Goal: Task Accomplishment & Management: Complete application form

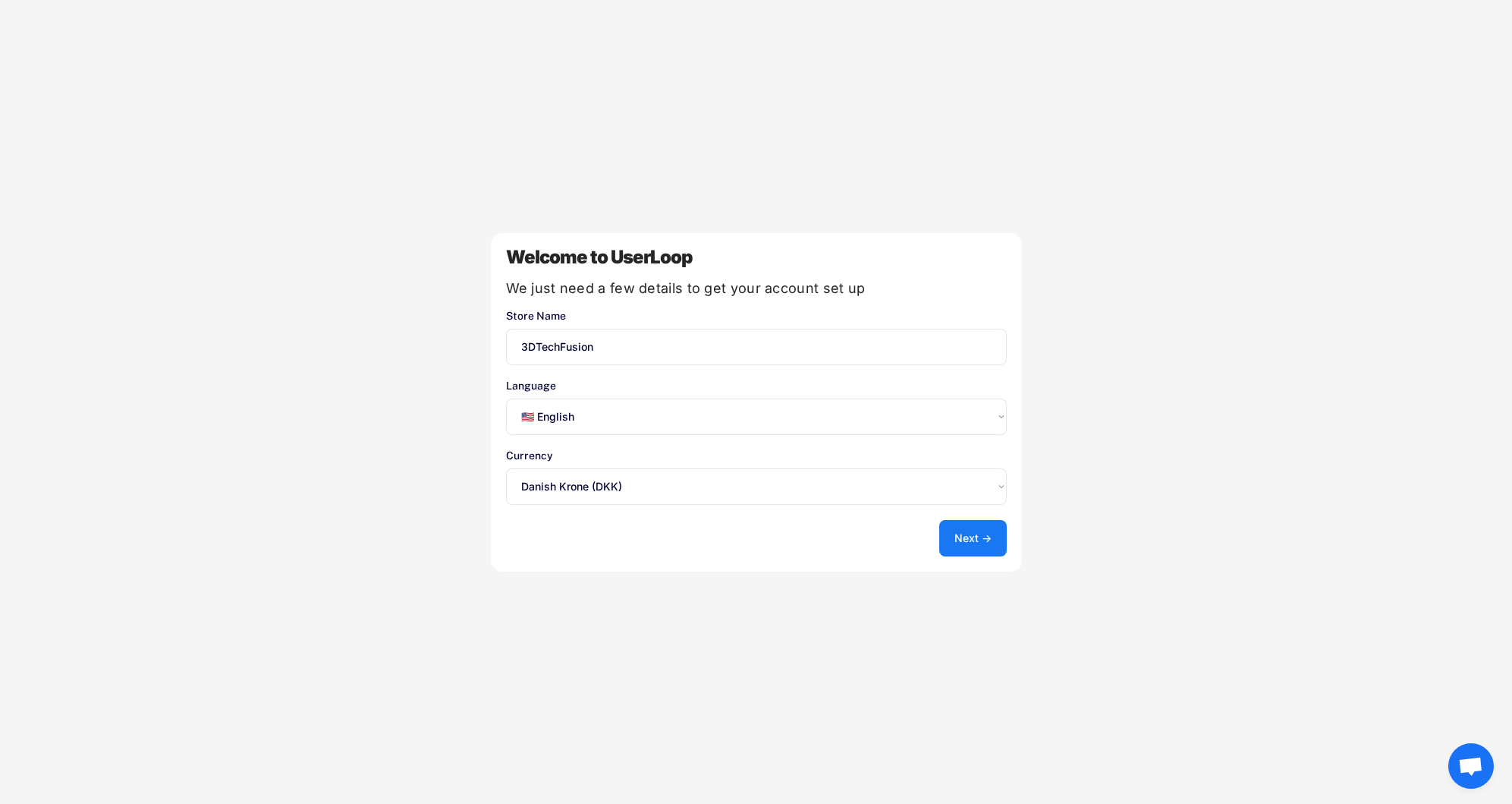
select select ""en""
select select ""1348695171700984260__LOOKUP__1635527638723x124019390629602990""
click at [981, 532] on button "Next →" at bounding box center [973, 538] width 68 height 37
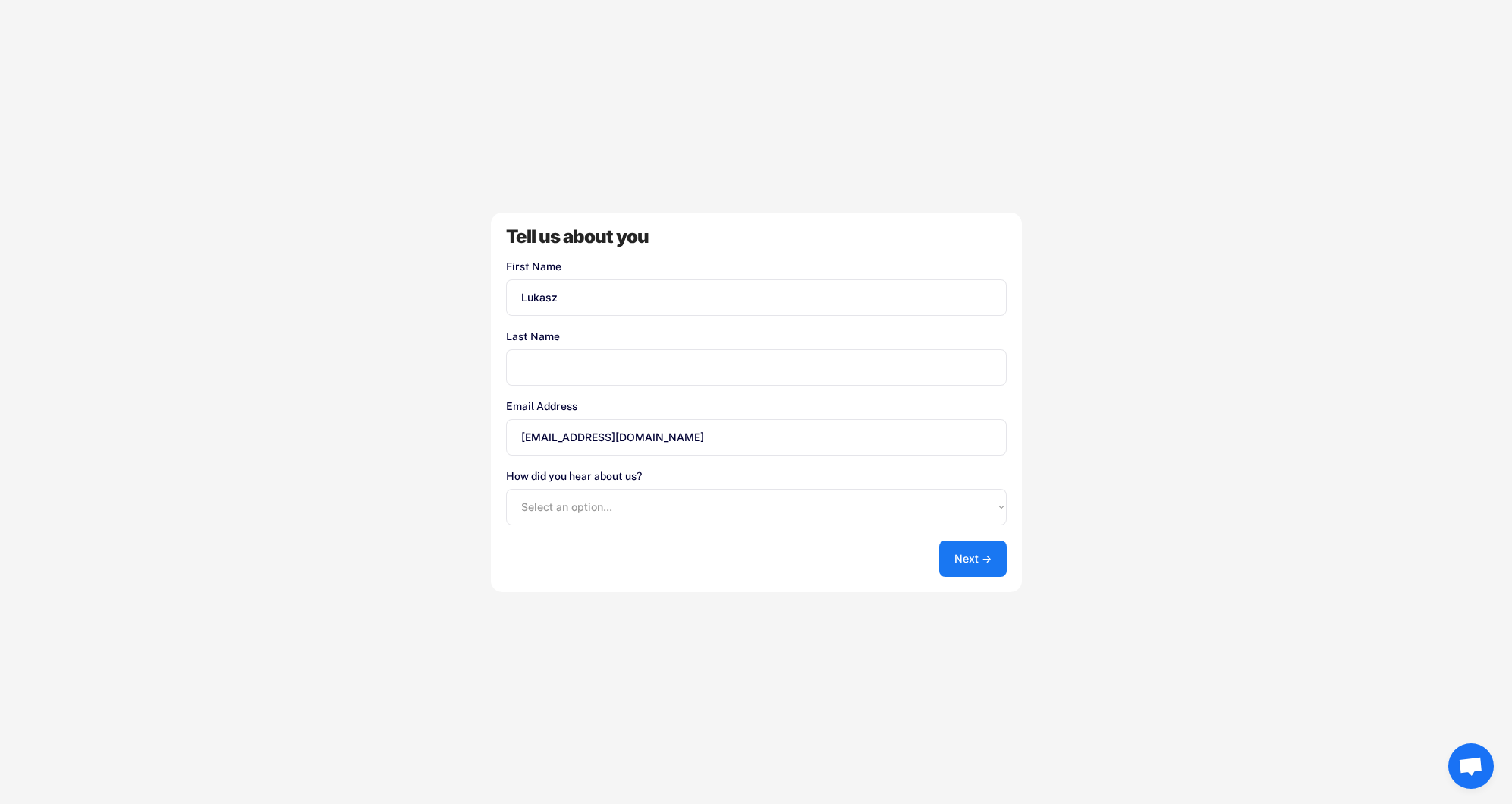
type input "Lukasz"
type input "[PERSON_NAME]"
click at [1115, 502] on div "Welcome to UserLoop We just need a few details to get your account set up Store…" at bounding box center [756, 402] width 1512 height 804
click at [989, 553] on button "Next →" at bounding box center [973, 559] width 68 height 37
select select ""shopify_app_store""
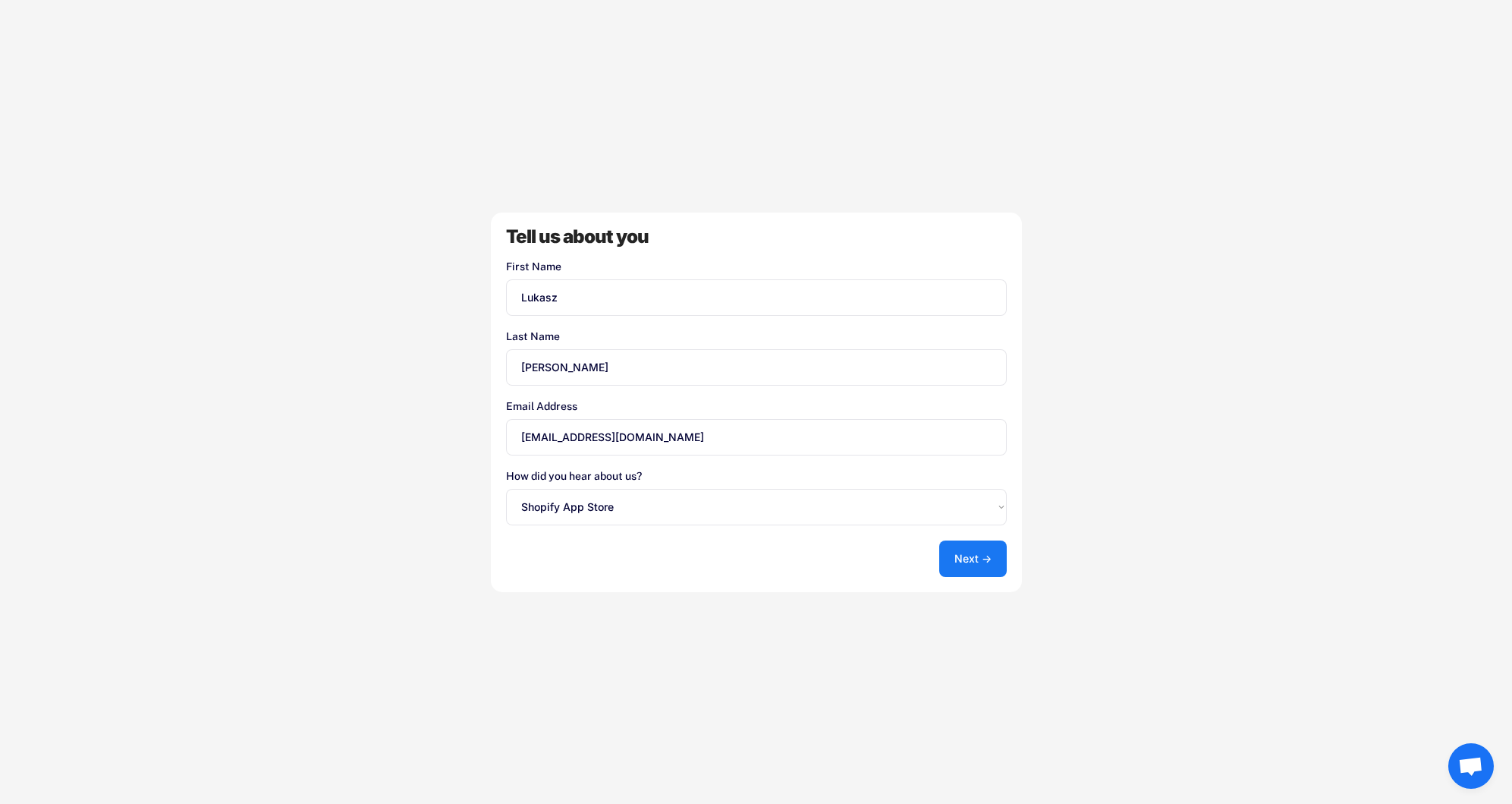
click at [978, 552] on button "Next →" at bounding box center [973, 559] width 68 height 37
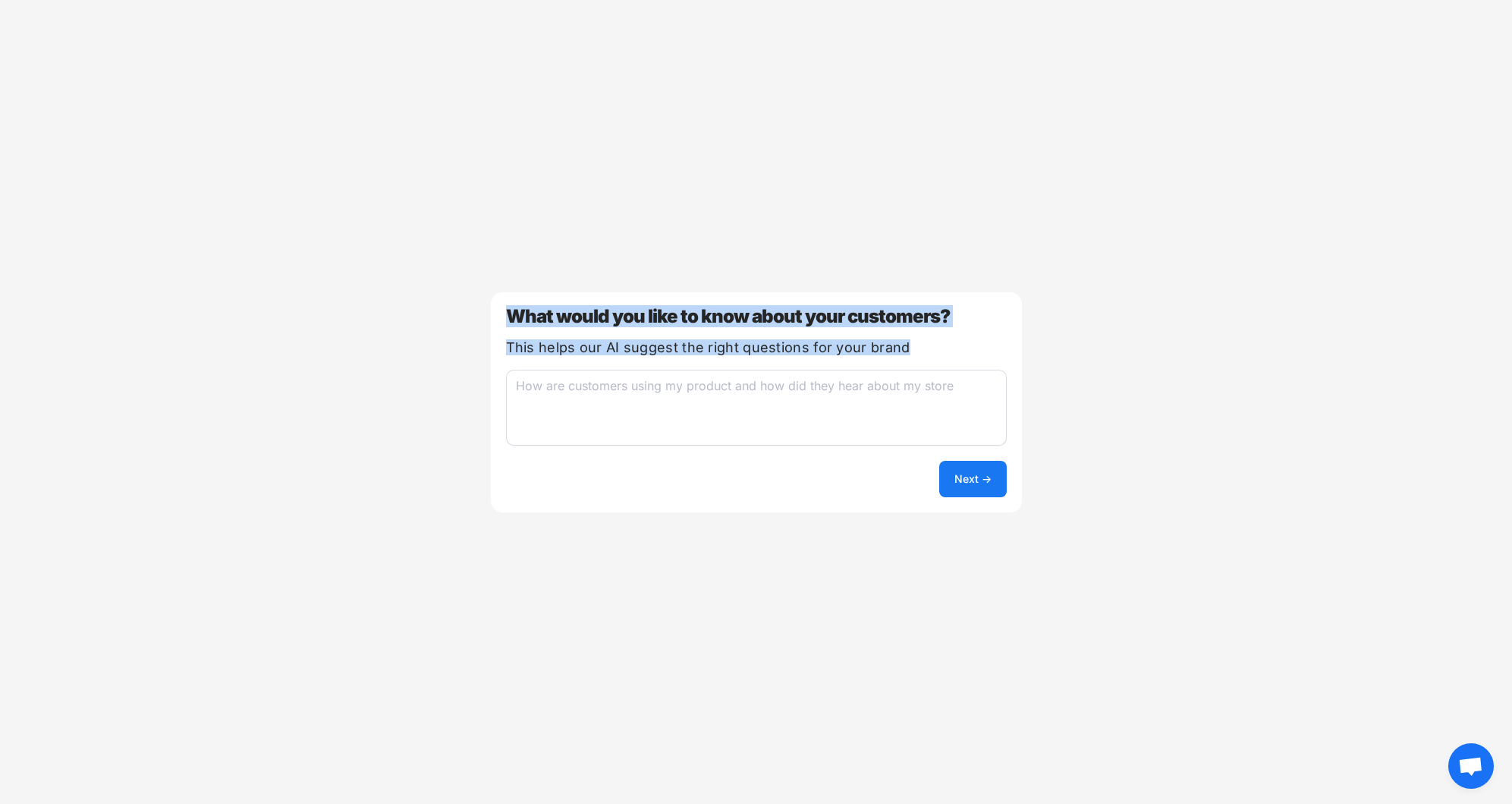
drag, startPoint x: 915, startPoint y: 345, endPoint x: 486, endPoint y: 290, distance: 432.5
click at [486, 290] on div "Welcome to UserLoop We just need a few details to get your account set up Store…" at bounding box center [756, 402] width 1512 height 804
copy div "What would you like to know about your customers? This helps our AI suggest the…"
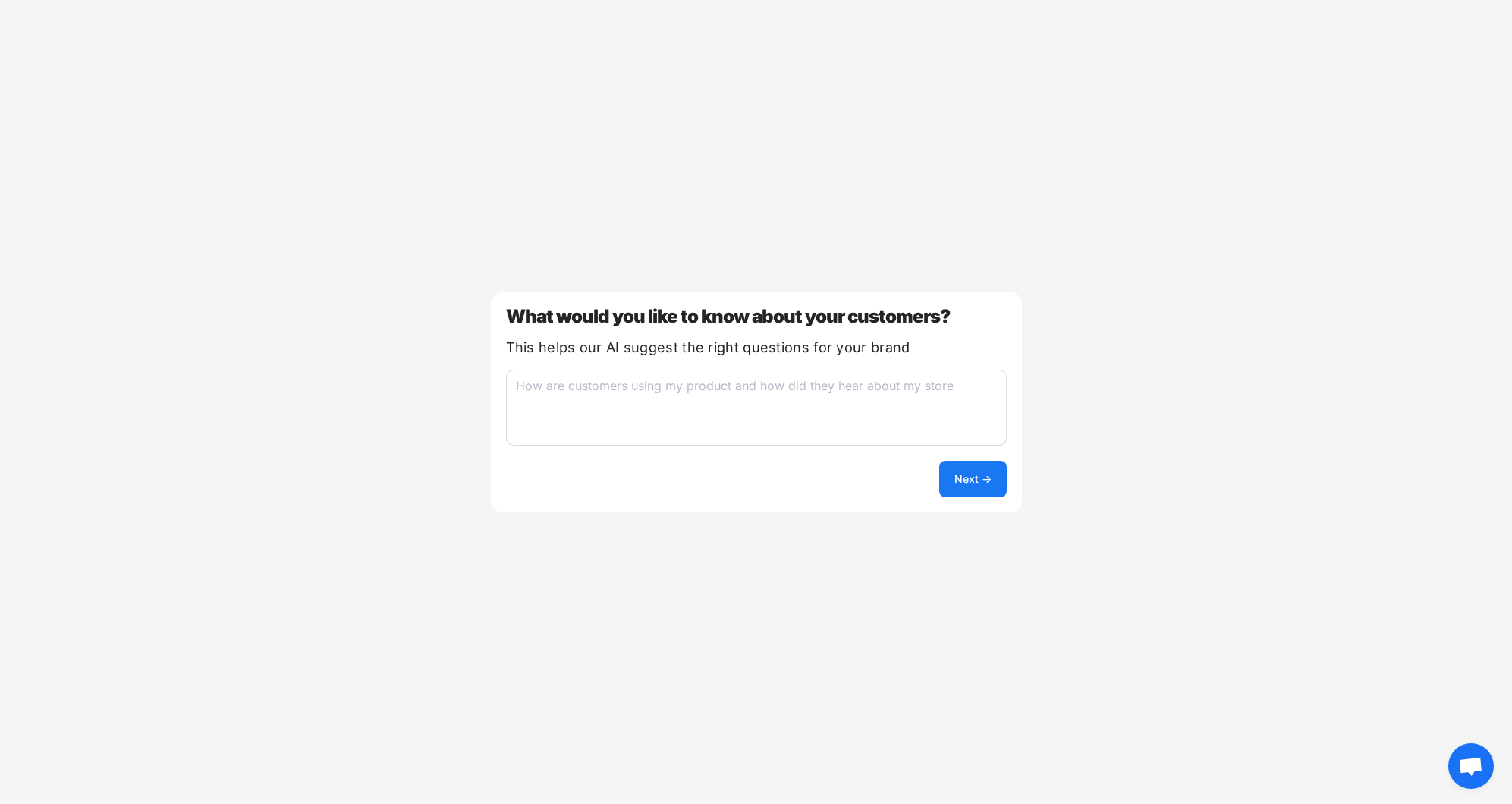
click at [823, 386] on textarea at bounding box center [756, 407] width 501 height 76
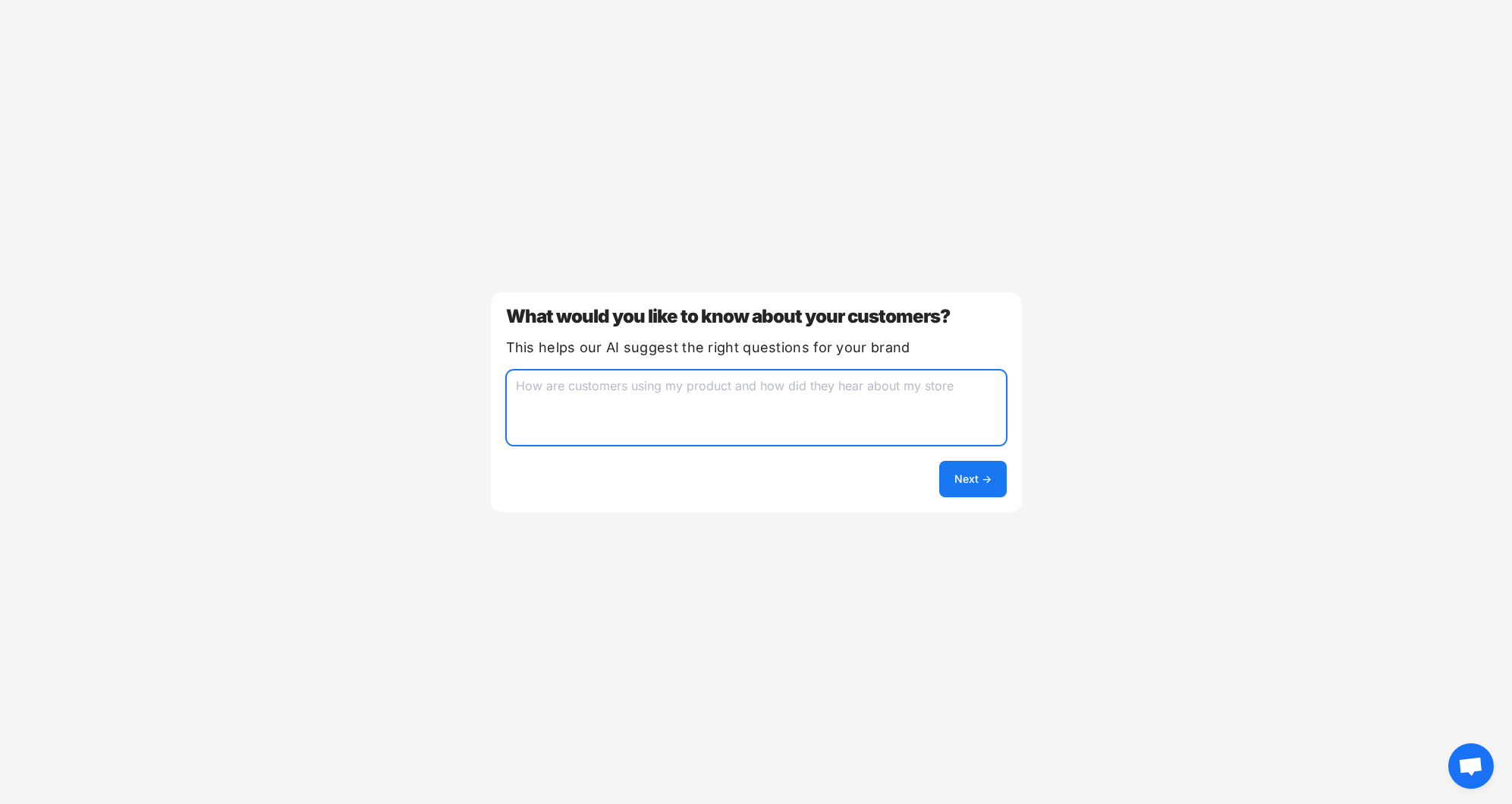
paste textarea "I’d like to know what they were most satisfied with, what could be improved, an…"
type textarea "I’d like to know what they were most satisfied with, what could be improved, an…"
click at [973, 486] on button "Next →" at bounding box center [973, 479] width 68 height 37
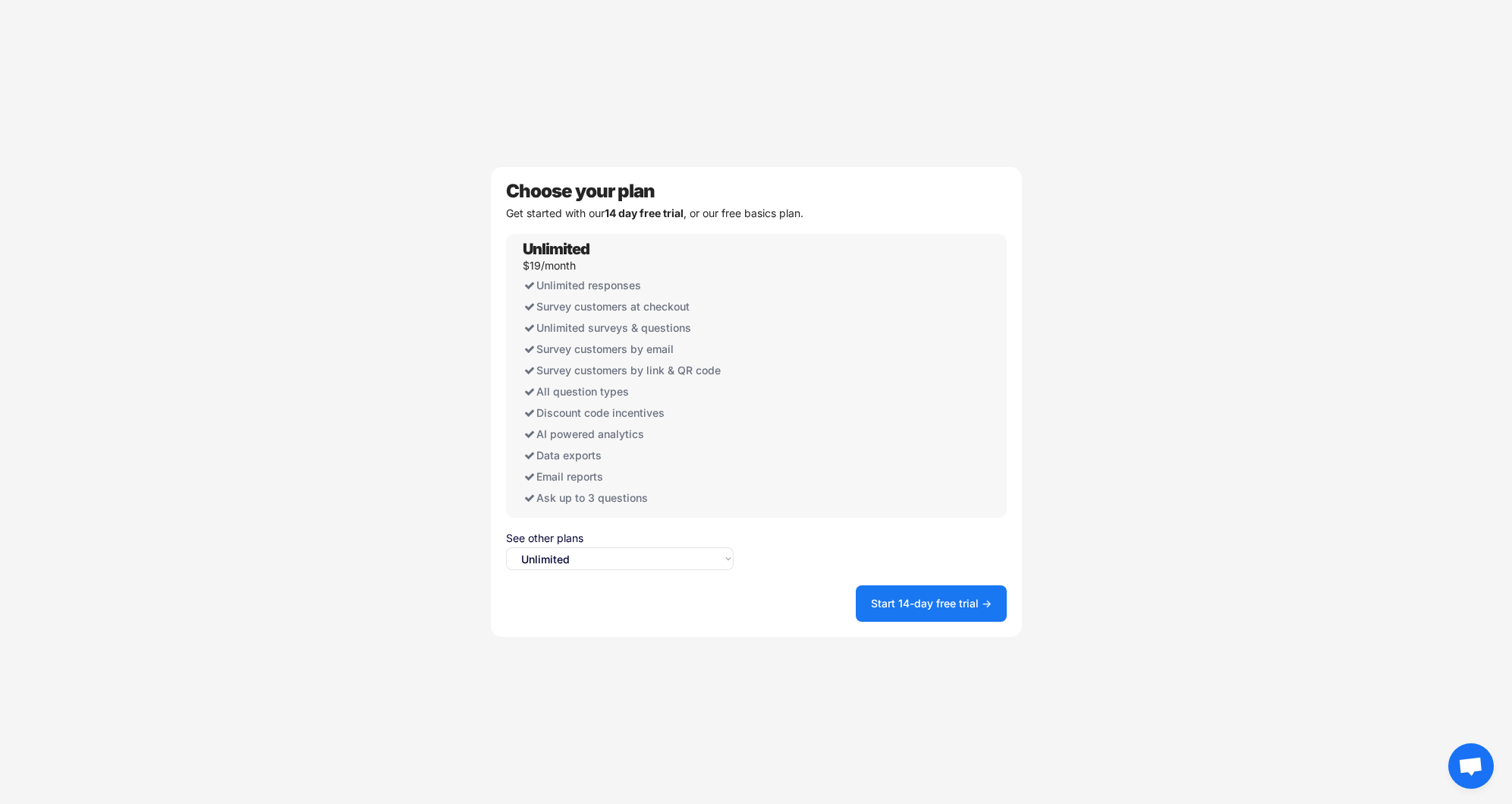
select select ""free0""
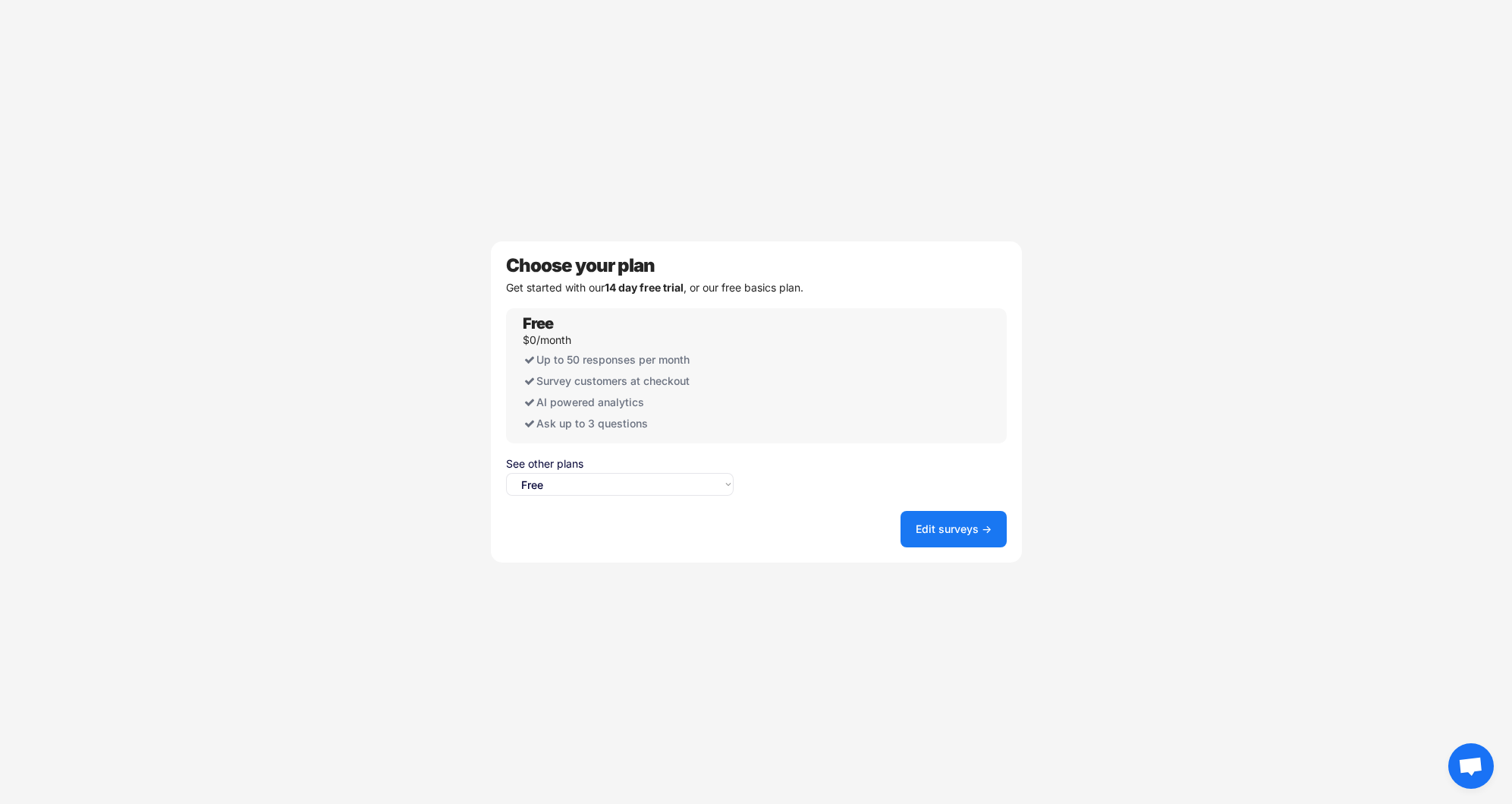
click at [935, 528] on button "Edit surveys →" at bounding box center [954, 529] width 106 height 37
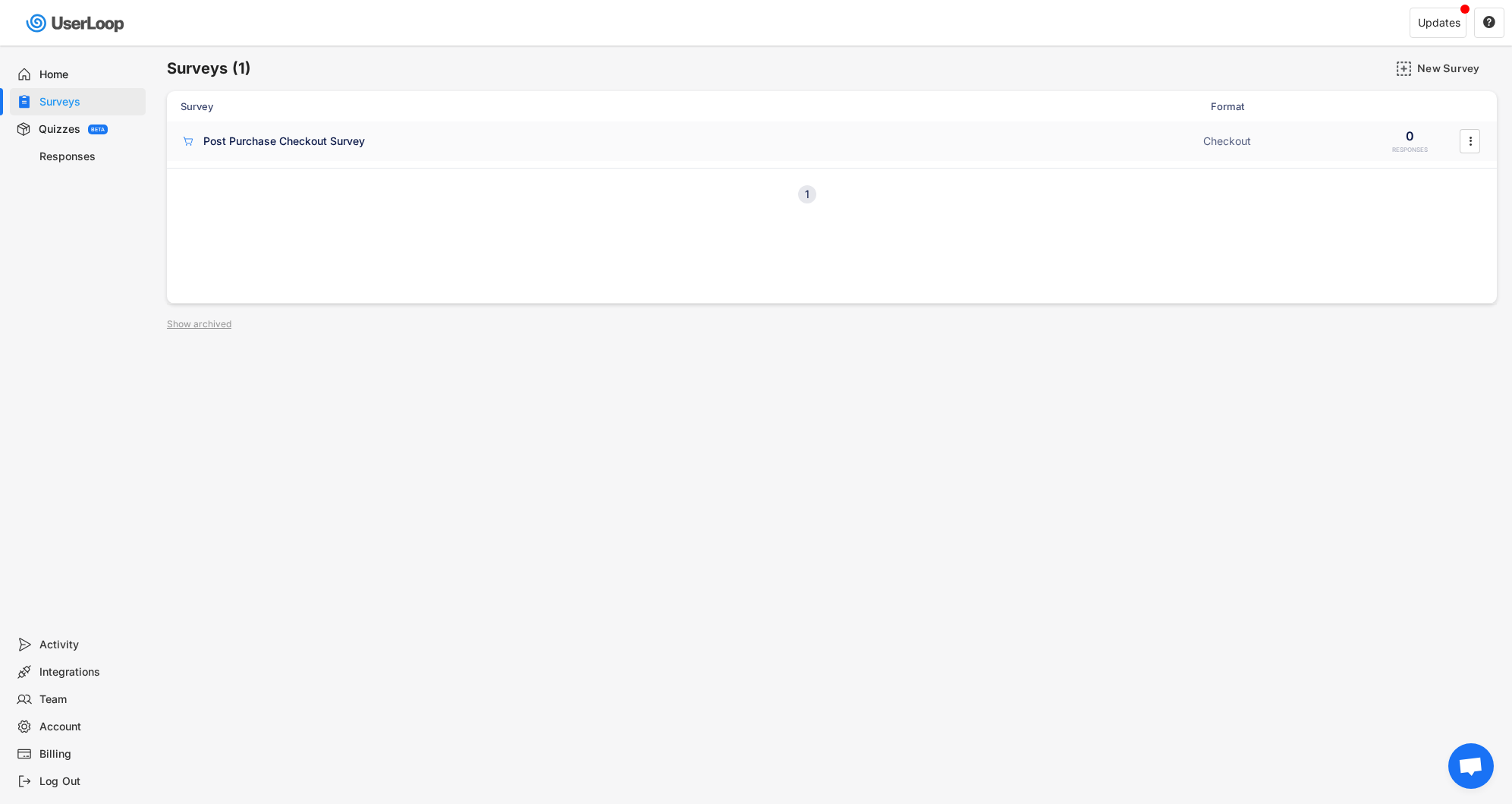
click at [1111, 147] on div "Post Purchase Checkout Survey" at bounding box center [687, 141] width 1014 height 16
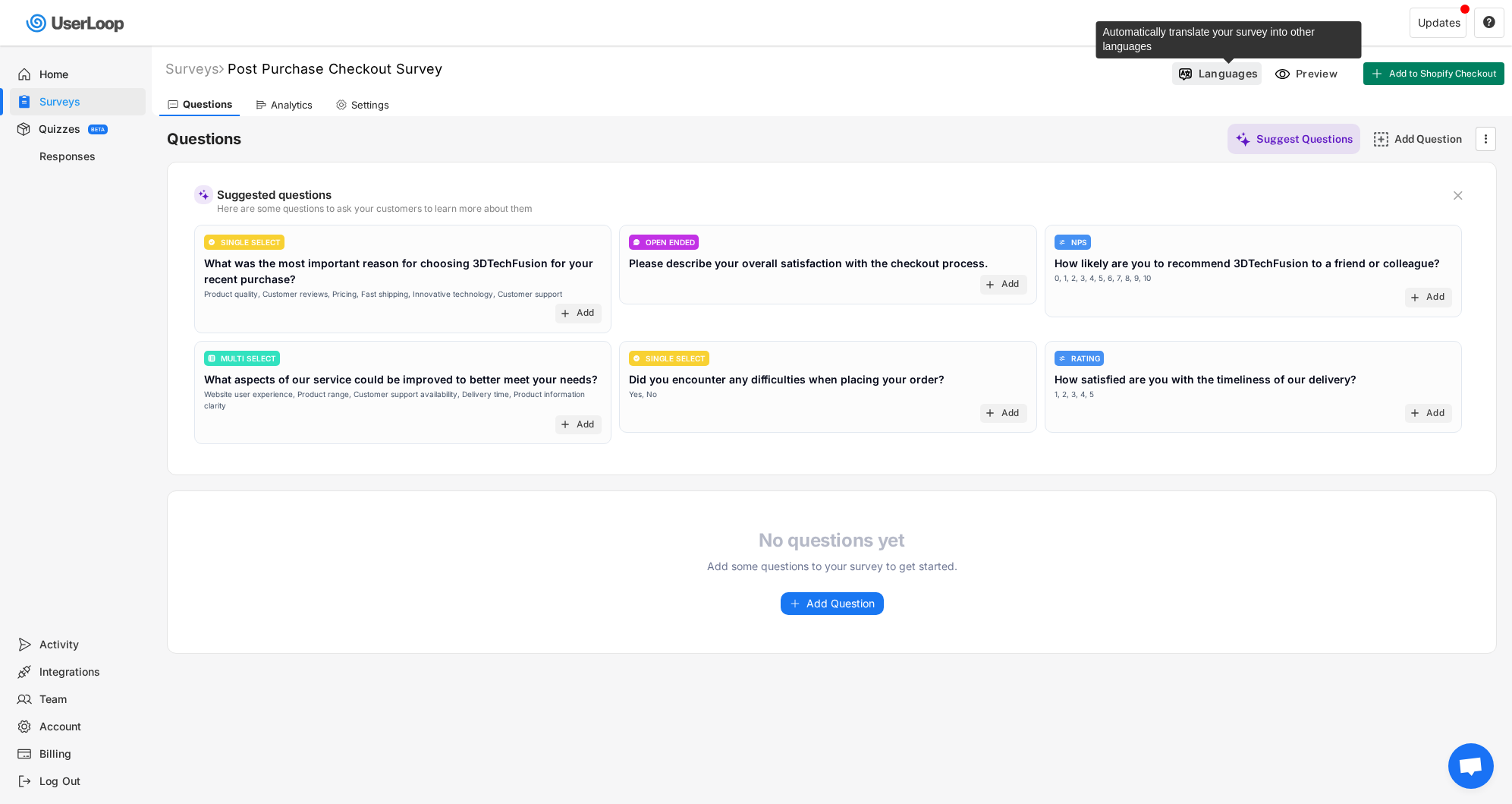
click at [1214, 69] on div "Languages" at bounding box center [1228, 73] width 59 height 14
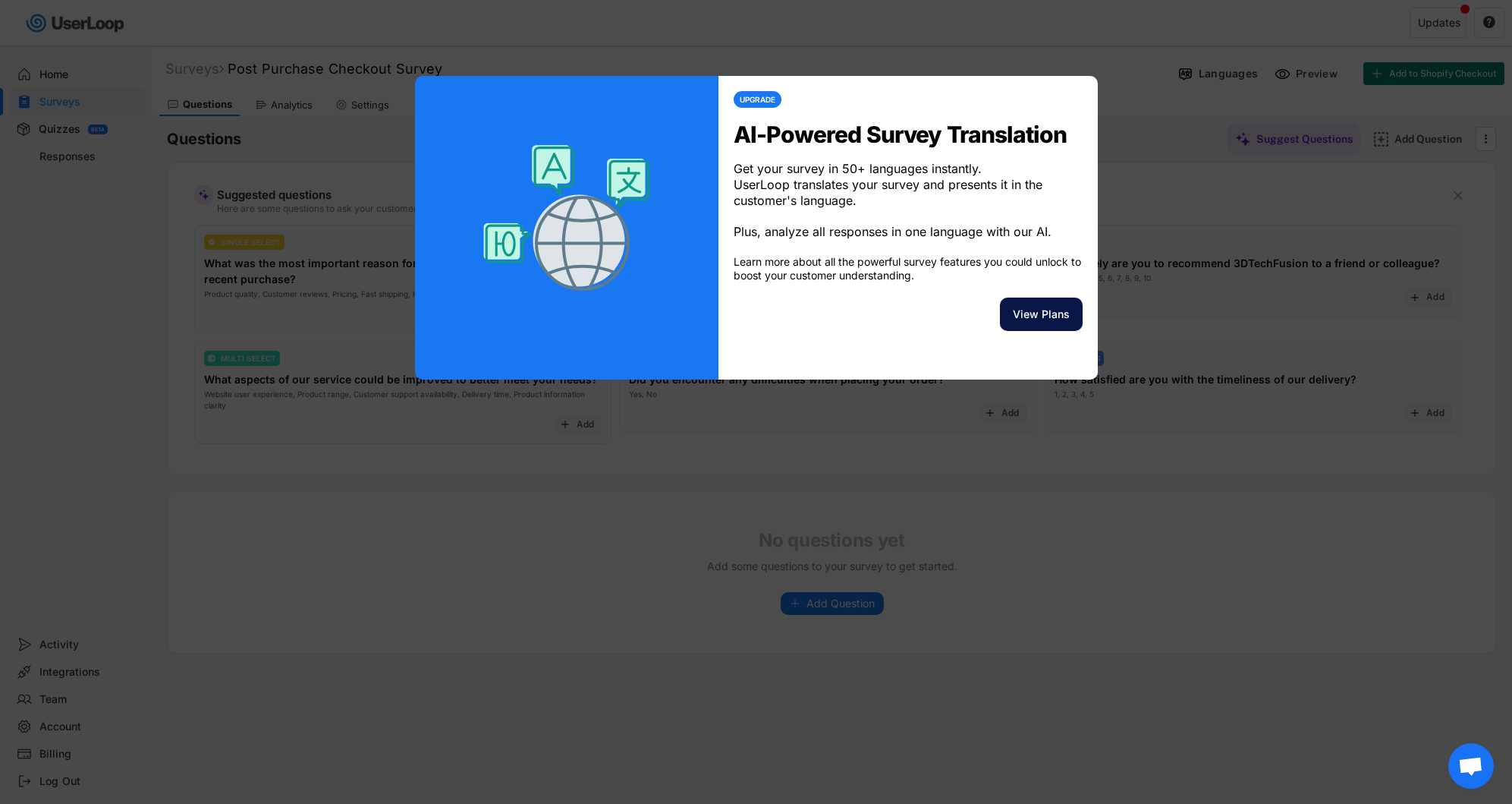
click at [1056, 331] on button "View Plans" at bounding box center [1041, 314] width 83 height 34
